Goal: Task Accomplishment & Management: Manage account settings

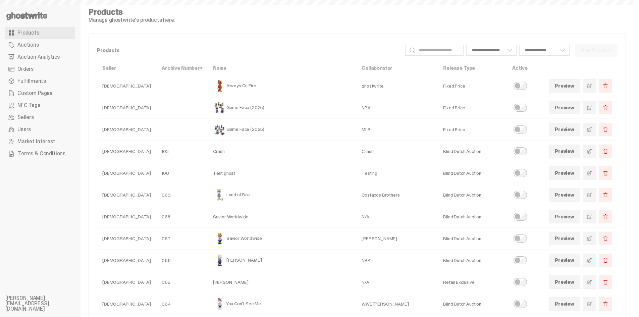
select select
click at [43, 47] on link "Auctions" at bounding box center [40, 45] width 70 height 12
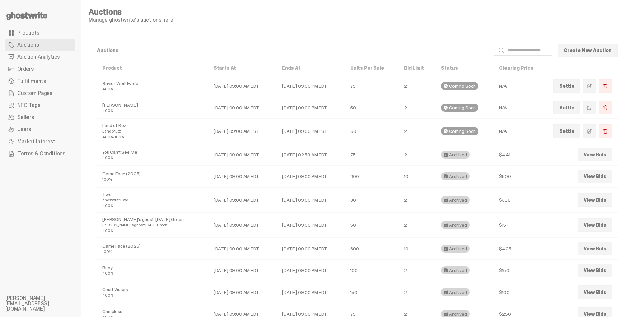
click at [592, 107] on span at bounding box center [589, 107] width 5 height 5
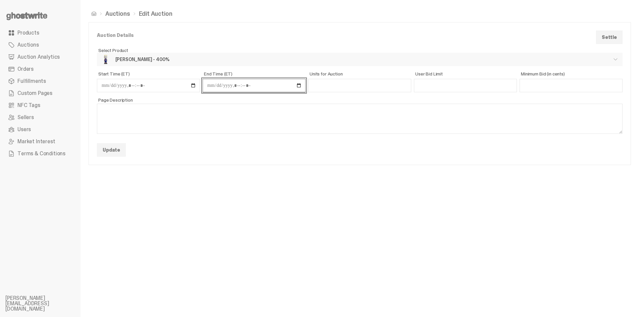
click at [301, 85] on input "End Time (ET)" at bounding box center [254, 85] width 103 height 13
click at [299, 86] on input "End Time (ET)" at bounding box center [254, 85] width 103 height 13
type input "**********"
click at [387, 223] on div "Auctions Edit Auction Auction Details Settle ** Select Product Select a product…" at bounding box center [359, 158] width 558 height 317
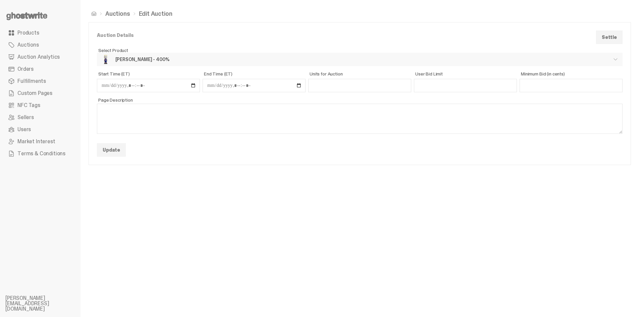
click at [121, 153] on button "Update" at bounding box center [111, 149] width 29 height 13
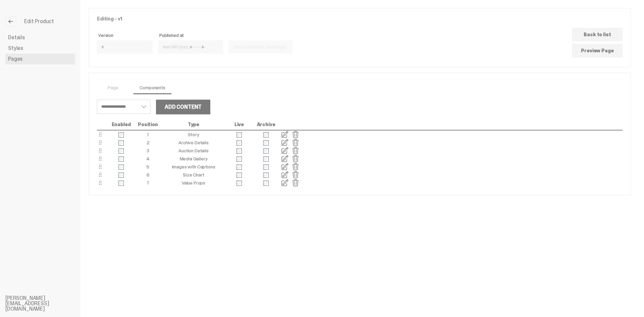
click at [12, 24] on link at bounding box center [10, 21] width 11 height 11
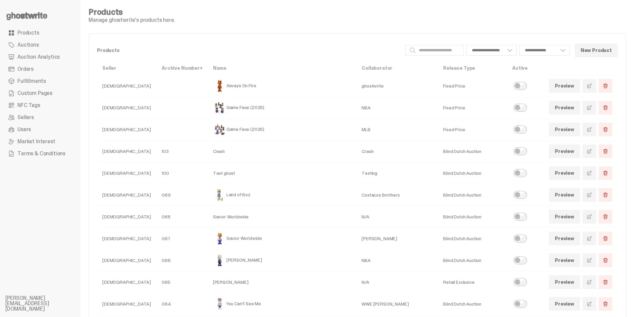
click at [22, 93] on span "Custom Pages" at bounding box center [34, 93] width 35 height 5
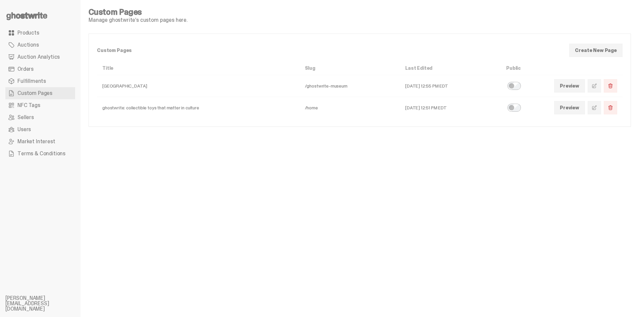
click at [603, 110] on div "Preview" at bounding box center [585, 107] width 63 height 13
click at [596, 111] on link at bounding box center [594, 107] width 13 height 13
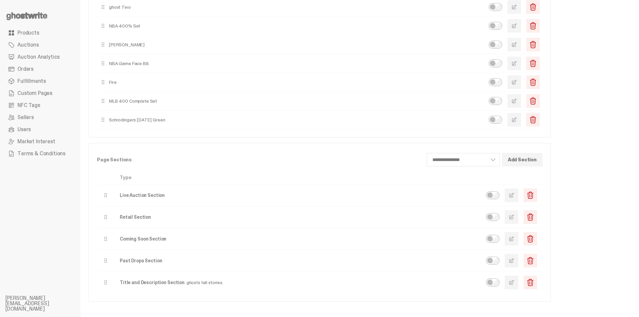
scroll to position [134, 0]
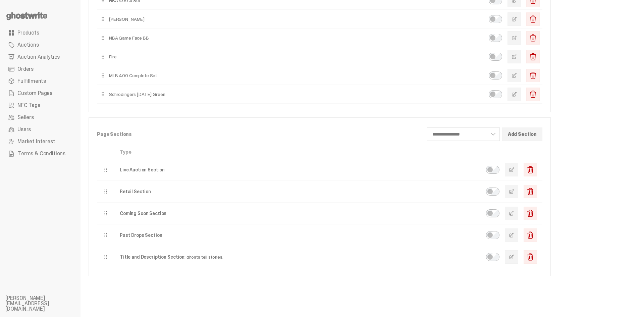
click at [514, 168] on span "button" at bounding box center [511, 169] width 5 height 5
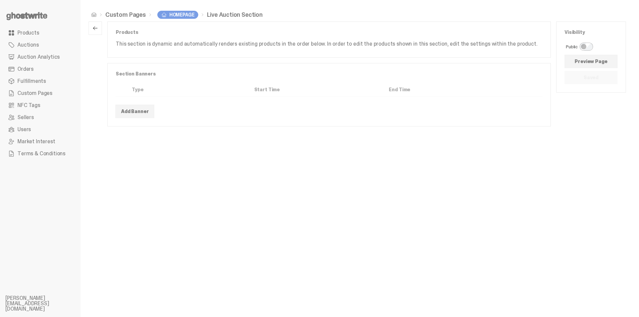
scroll to position [0, 0]
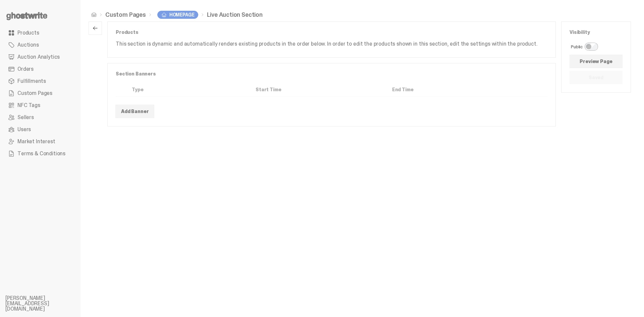
click at [96, 22] on button "button" at bounding box center [95, 27] width 13 height 13
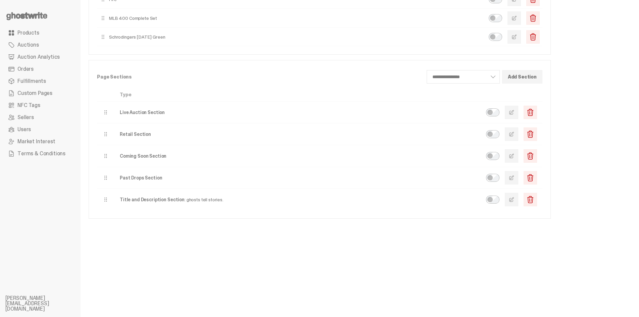
scroll to position [201, 0]
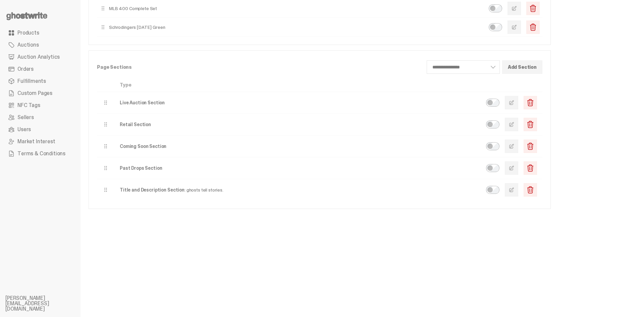
click at [514, 103] on span "button" at bounding box center [511, 102] width 5 height 5
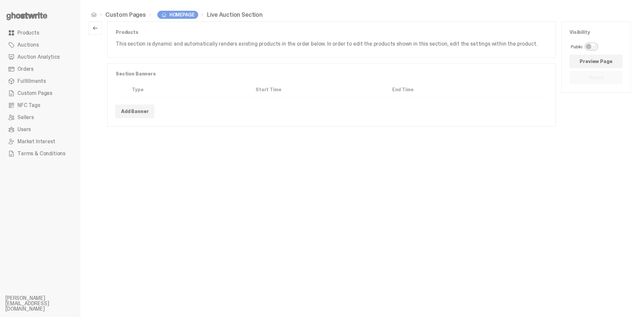
click at [121, 116] on button "Add Banner" at bounding box center [134, 111] width 39 height 13
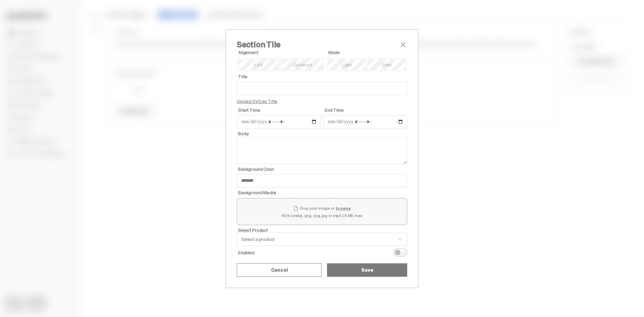
click at [565, 248] on div "Section Tile Alignment Mode Title Upload SVG as Title Start Time End Time Title…" at bounding box center [322, 158] width 644 height 317
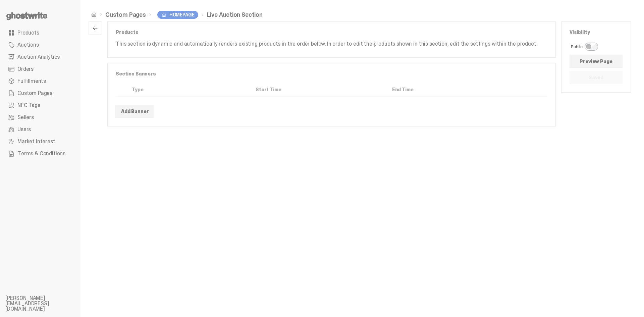
click at [140, 117] on button "Add Banner" at bounding box center [134, 111] width 39 height 13
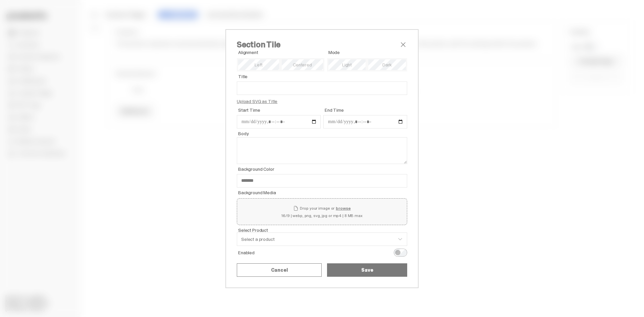
click at [399, 42] on span "close" at bounding box center [403, 45] width 8 height 8
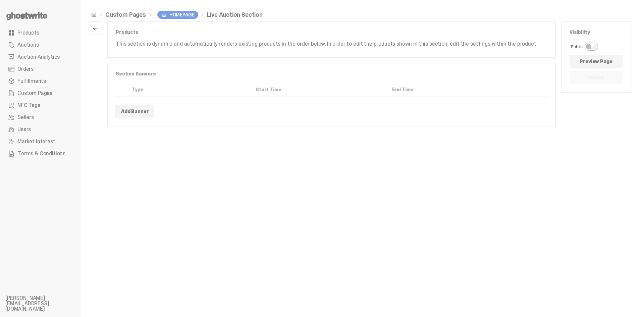
click at [594, 65] on link "Preview Page" at bounding box center [595, 61] width 53 height 13
click at [132, 109] on button "Add Banner" at bounding box center [134, 111] width 39 height 13
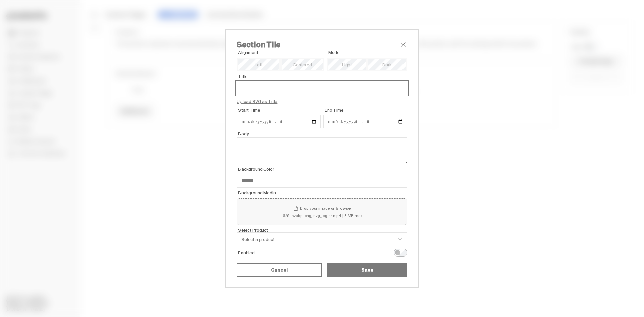
click at [309, 91] on input "Title" at bounding box center [322, 87] width 170 height 13
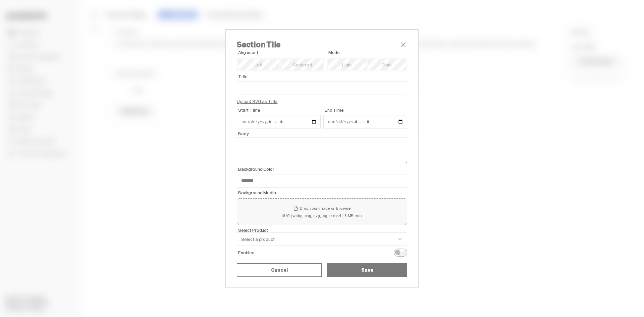
click at [399, 46] on span "close" at bounding box center [403, 45] width 8 height 8
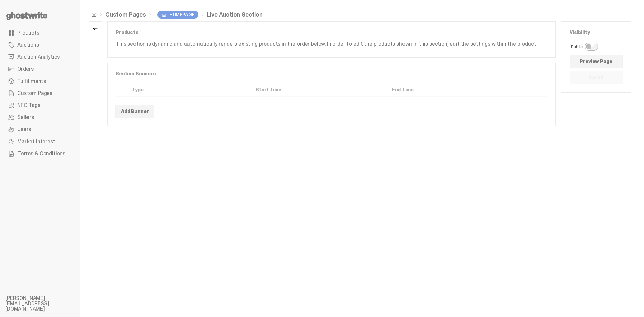
click at [35, 36] on link "Products" at bounding box center [40, 33] width 70 height 12
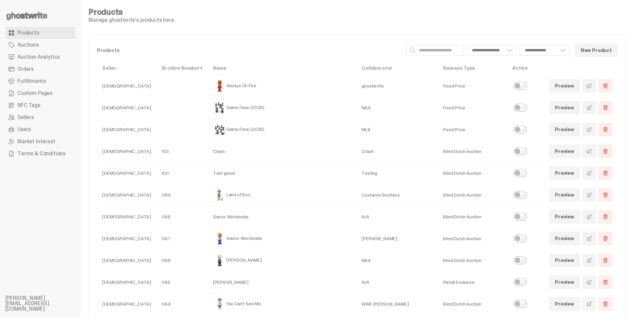
click at [592, 259] on span at bounding box center [589, 260] width 5 height 5
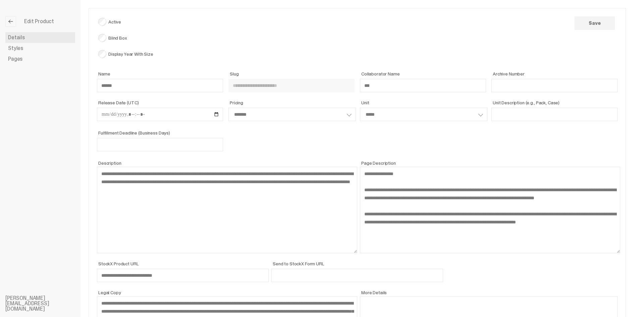
click at [17, 61] on span "Pages" at bounding box center [15, 58] width 14 height 5
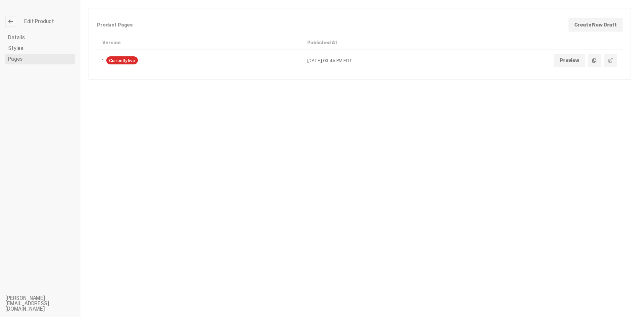
click at [606, 67] on button "Edit" at bounding box center [610, 60] width 13 height 13
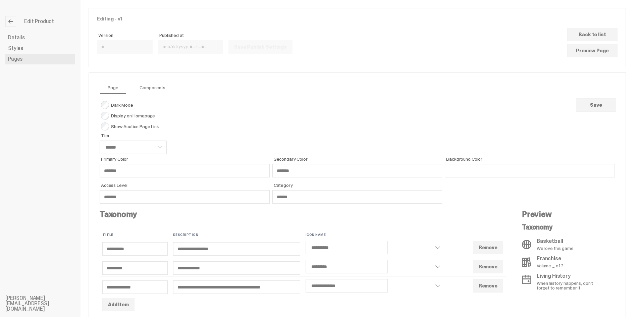
click at [165, 86] on link "Components" at bounding box center [152, 87] width 36 height 13
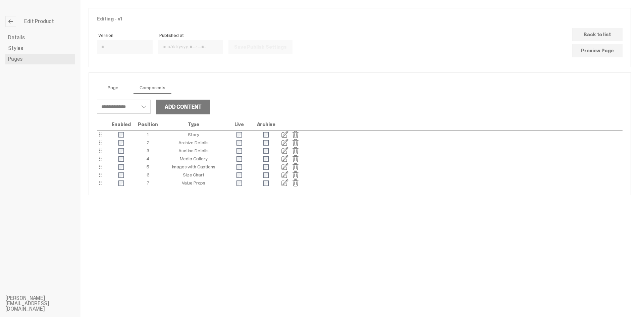
click at [115, 90] on link "Page" at bounding box center [112, 87] width 21 height 13
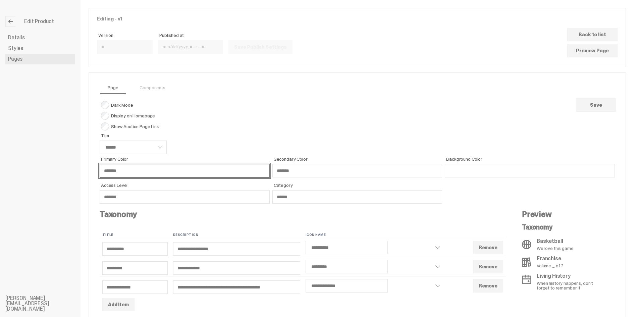
click at [119, 173] on input "*******" at bounding box center [185, 170] width 170 height 13
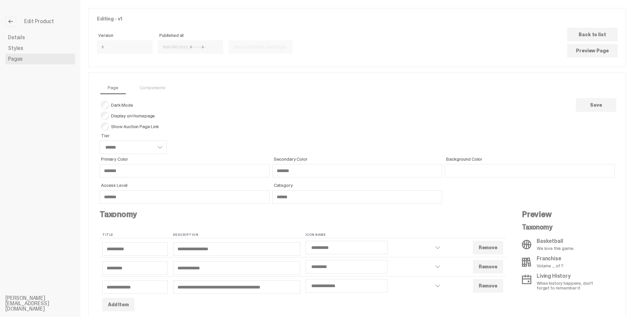
drag, startPoint x: 393, startPoint y: 97, endPoint x: 381, endPoint y: 94, distance: 12.7
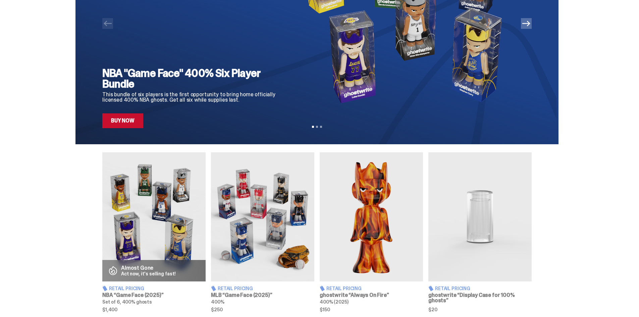
scroll to position [34, 0]
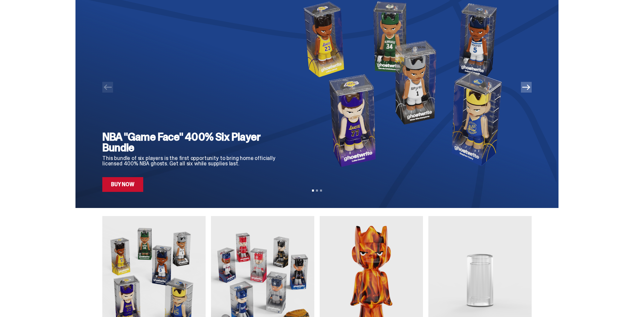
click at [530, 90] on icon "Next" at bounding box center [526, 87] width 8 height 8
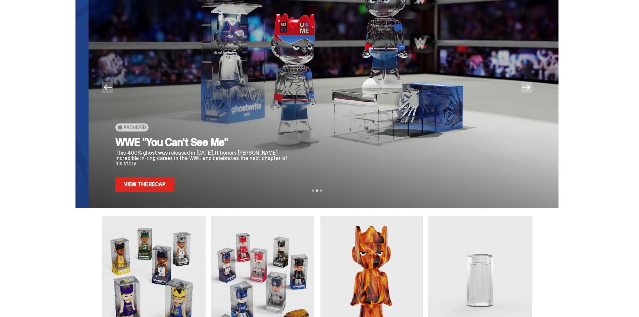
click at [530, 90] on icon "Next" at bounding box center [526, 87] width 8 height 8
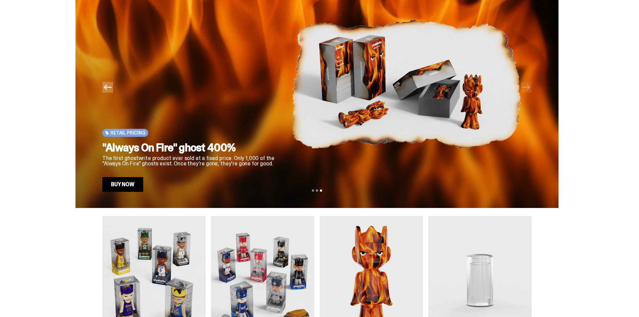
click at [111, 86] on icon "Previous" at bounding box center [108, 87] width 8 height 8
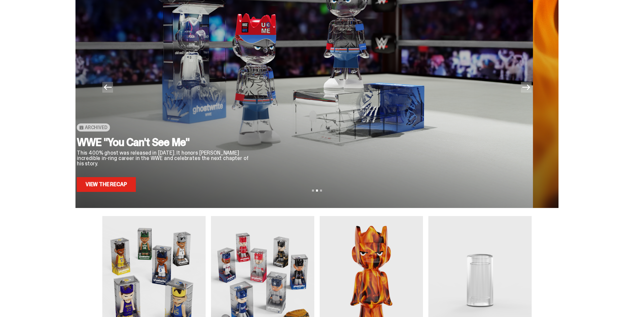
click at [111, 86] on icon "Previous" at bounding box center [108, 87] width 8 height 8
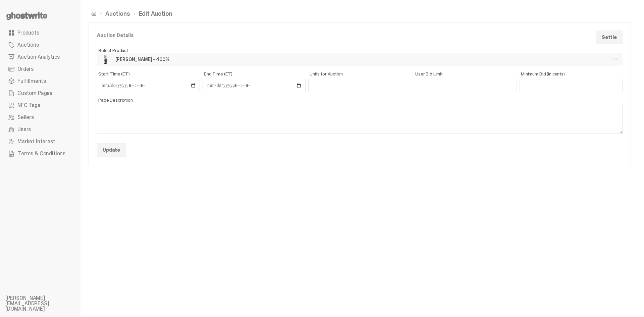
click at [23, 33] on span "Products" at bounding box center [28, 32] width 22 height 5
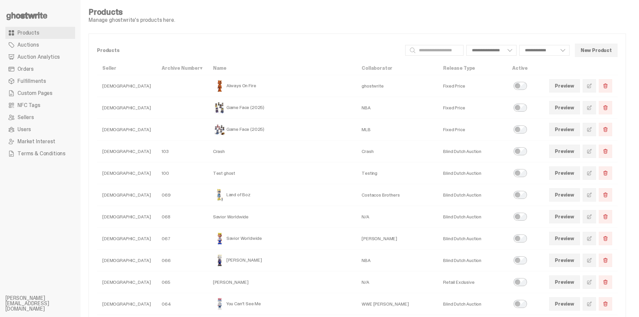
scroll to position [77, 0]
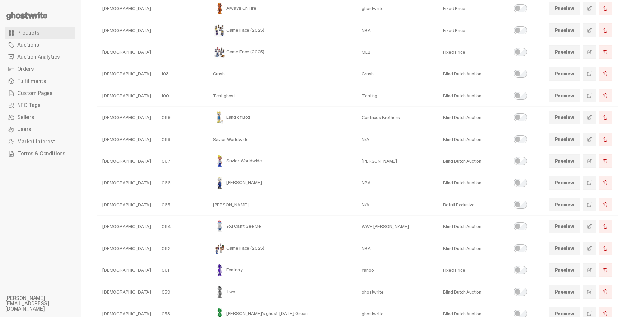
click at [591, 187] on link at bounding box center [589, 182] width 13 height 13
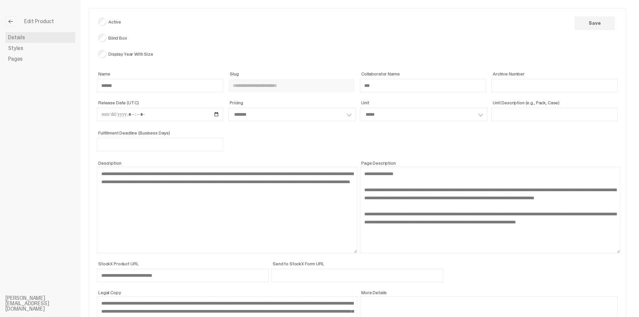
click at [37, 46] on link "Styles" at bounding box center [40, 48] width 70 height 11
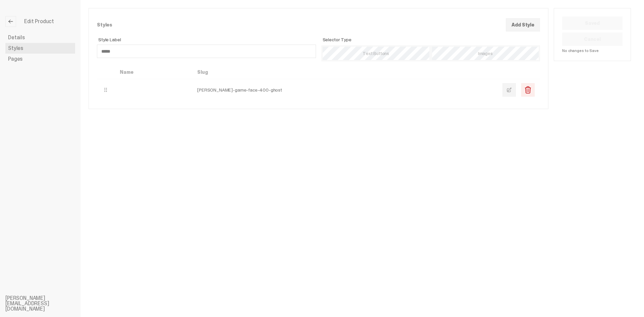
click at [31, 54] on link "Pages" at bounding box center [40, 59] width 70 height 11
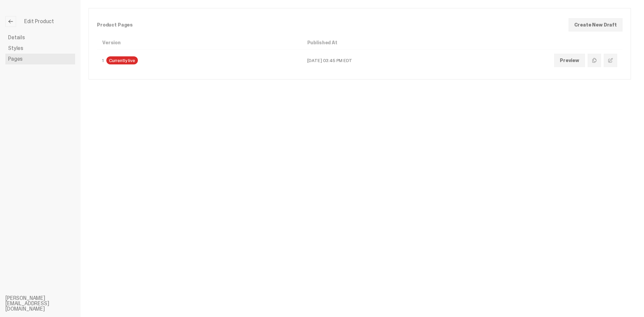
click at [612, 58] on span at bounding box center [610, 60] width 5 height 5
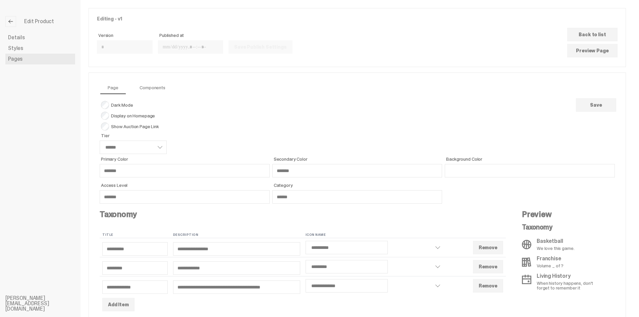
click at [145, 87] on link "Components" at bounding box center [152, 87] width 36 height 13
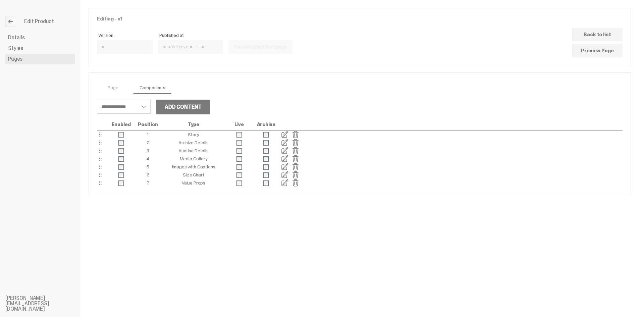
select select "**********"
click at [605, 36] on link "Back to list" at bounding box center [597, 34] width 50 height 13
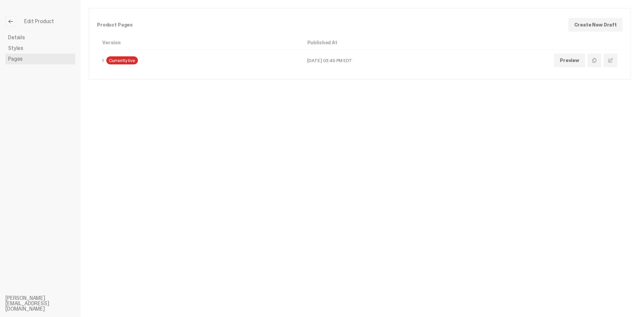
click at [576, 59] on link "Preview" at bounding box center [569, 60] width 31 height 13
click at [11, 25] on link at bounding box center [10, 21] width 11 height 11
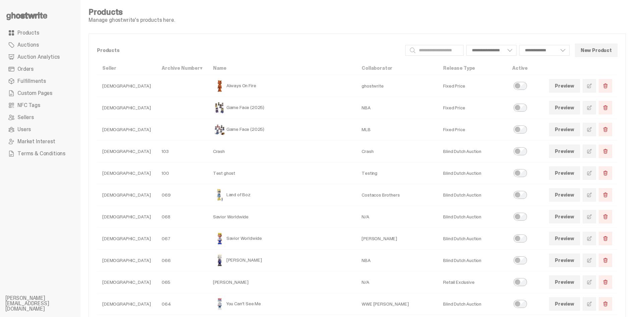
click at [589, 260] on link at bounding box center [589, 260] width 13 height 13
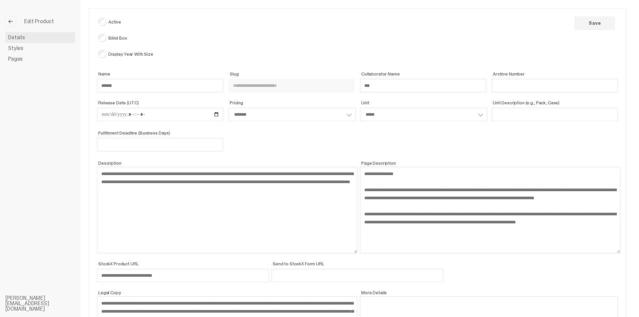
click at [24, 60] on link "Pages" at bounding box center [40, 59] width 70 height 11
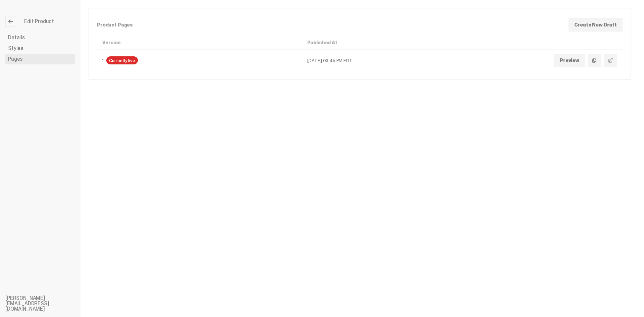
click at [610, 57] on button "Edit" at bounding box center [610, 60] width 13 height 13
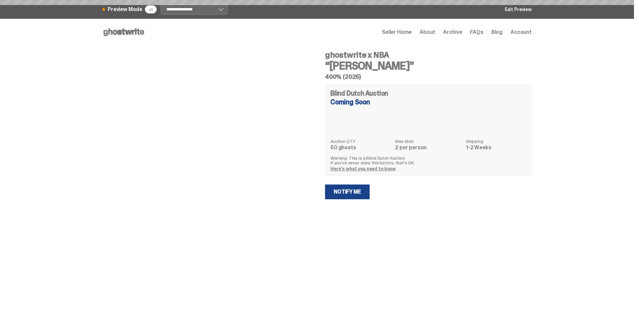
select select "********"
